Goal: Task Accomplishment & Management: Manage account settings

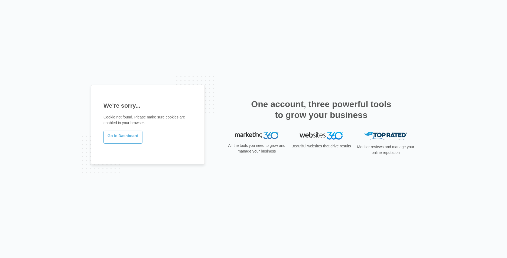
click at [115, 140] on link "Go to Dashboard" at bounding box center [123, 137] width 39 height 13
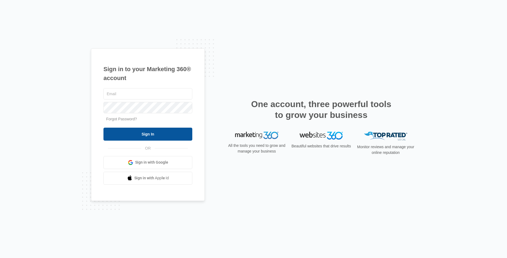
type input "[EMAIL_ADDRESS][DOMAIN_NAME]"
click at [131, 135] on input "Sign In" at bounding box center [148, 134] width 89 height 13
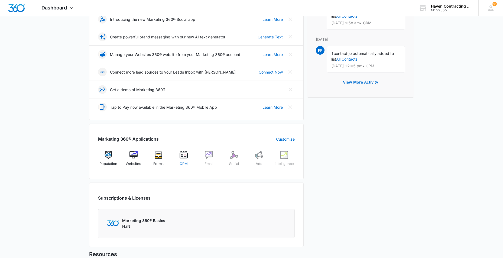
scroll to position [163, 0]
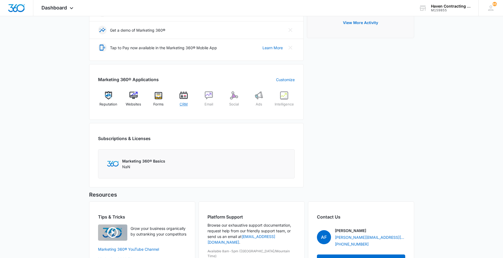
click at [183, 96] on img at bounding box center [184, 96] width 8 height 8
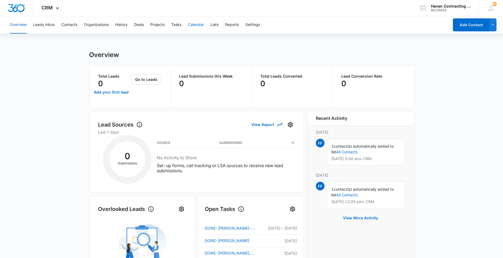
click at [197, 26] on button "Calendar" at bounding box center [196, 24] width 16 height 17
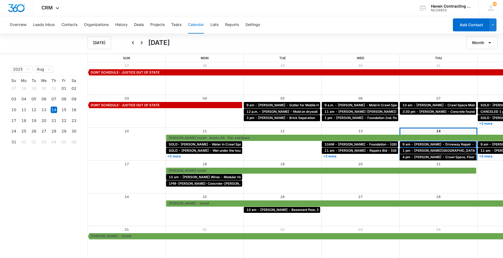
click at [403, 144] on span "9 am - [PERSON_NAME] - Driveway Repair - [GEOGRAPHIC_DATA]" at bounding box center [456, 144] width 107 height 5
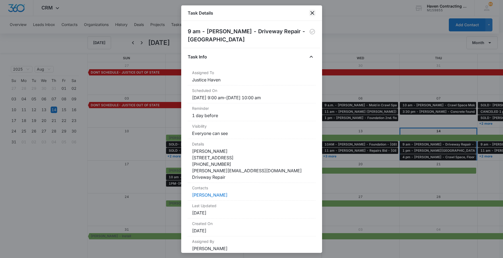
drag, startPoint x: 312, startPoint y: 12, endPoint x: 287, endPoint y: 11, distance: 25.0
click at [312, 12] on icon "close" at bounding box center [312, 13] width 7 height 7
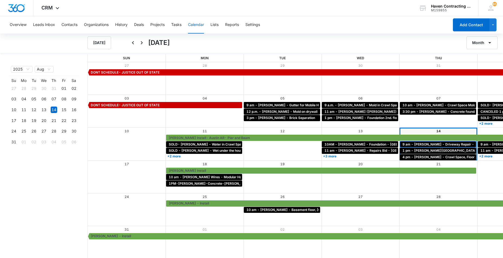
click at [403, 146] on span "9 am - [PERSON_NAME] - Driveway Repair - [GEOGRAPHIC_DATA]" at bounding box center [456, 144] width 107 height 5
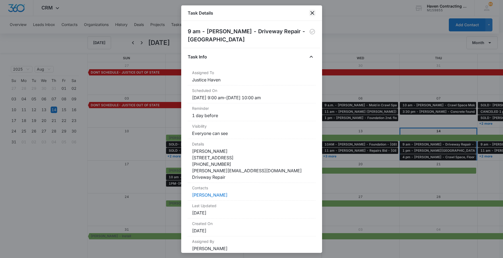
click at [311, 14] on icon "close" at bounding box center [312, 13] width 7 height 7
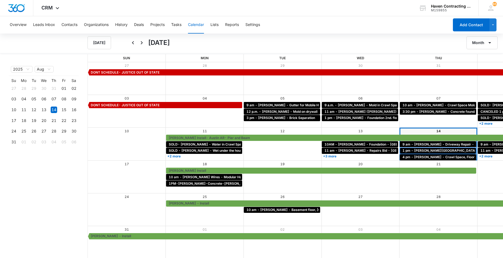
click at [403, 152] on span "1 pm - [PERSON_NAME][GEOGRAPHIC_DATA] - [GEOGRAPHIC_DATA]" at bounding box center [459, 150] width 113 height 5
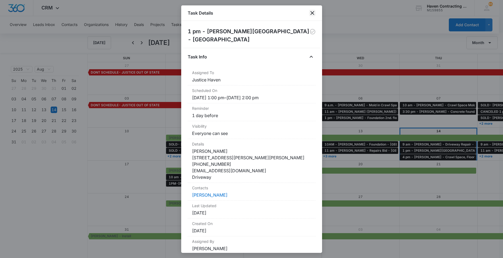
click at [313, 13] on icon "close" at bounding box center [313, 13] width 4 height 4
